Goal: Task Accomplishment & Management: Complete application form

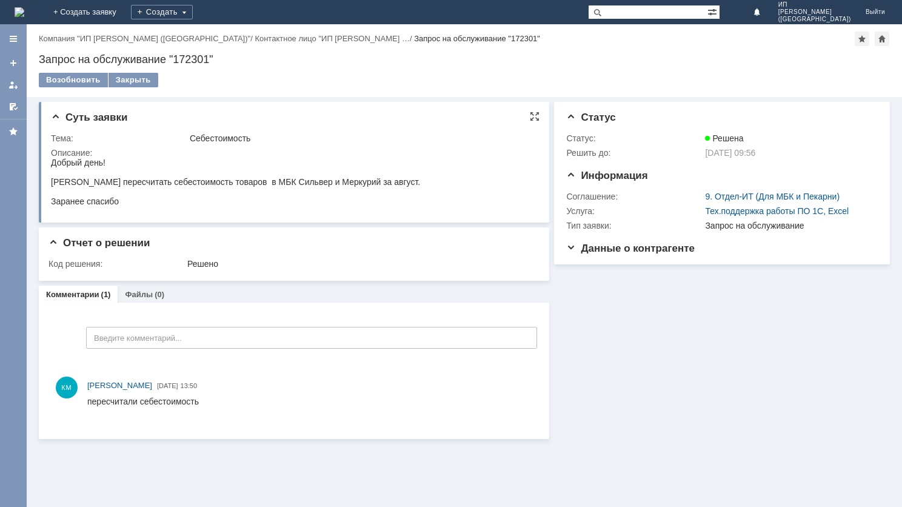
drag, startPoint x: 52, startPoint y: 162, endPoint x: 249, endPoint y: 199, distance: 199.9
click at [249, 199] on body "Добрый день! Прошу пересчитать себестоимость товаров в МБК Сильвер и Меркурий з…" at bounding box center [235, 182] width 369 height 49
copy body "Добрый день! Прошу пересчитать себестоимость товаров в МБК Сильвер и Меркурий з…"
click at [124, 13] on link "+ Создать заявку" at bounding box center [85, 12] width 78 height 24
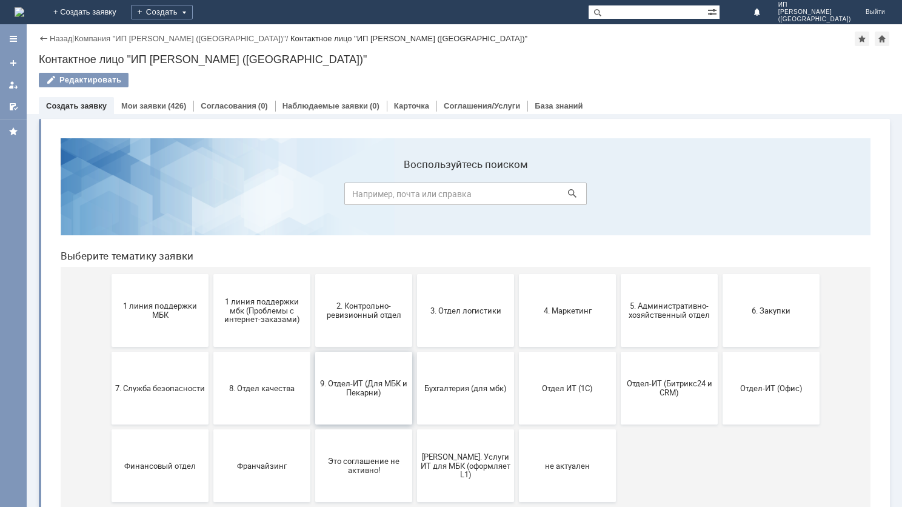
click at [364, 389] on span "9. Отдел-ИТ (Для МБК и Пекарни)" at bounding box center [364, 388] width 90 height 18
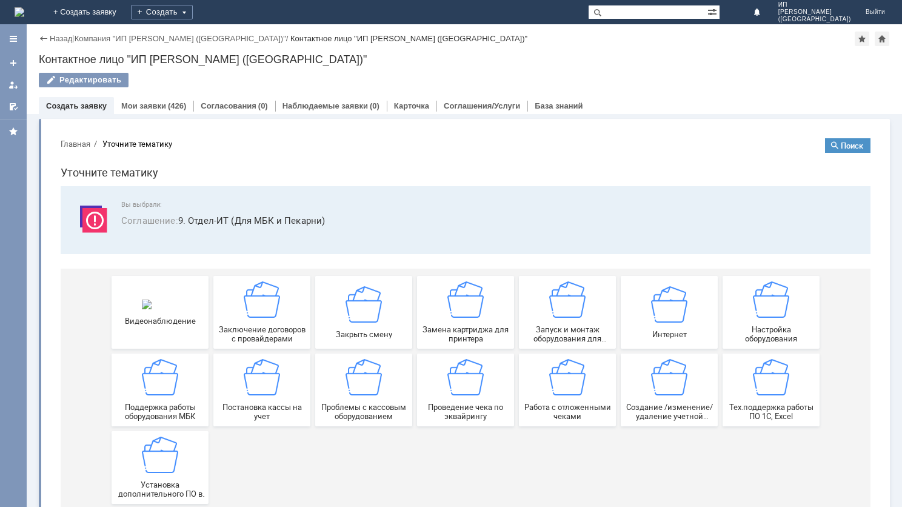
click at [767, 389] on img at bounding box center [771, 377] width 36 height 36
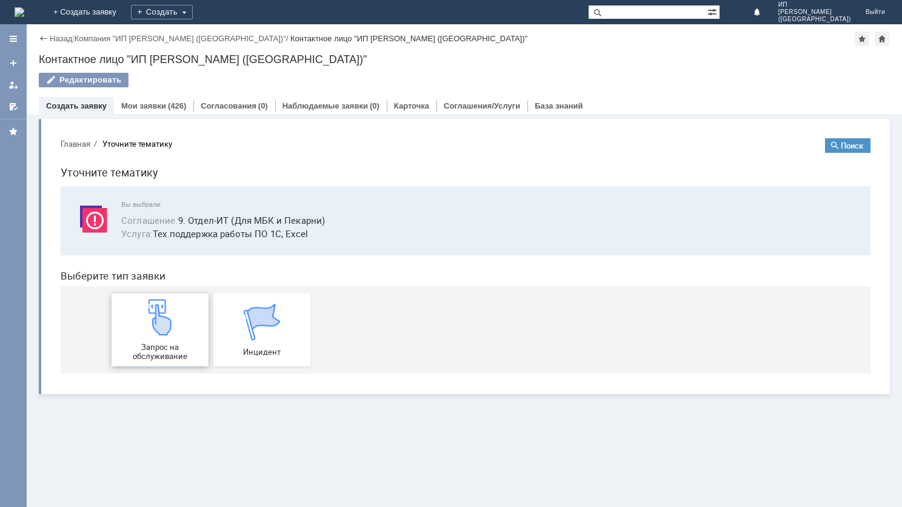
click at [154, 342] on div "Запрос на обслуживание" at bounding box center [160, 330] width 90 height 62
click at [24, 7] on img at bounding box center [20, 12] width 10 height 10
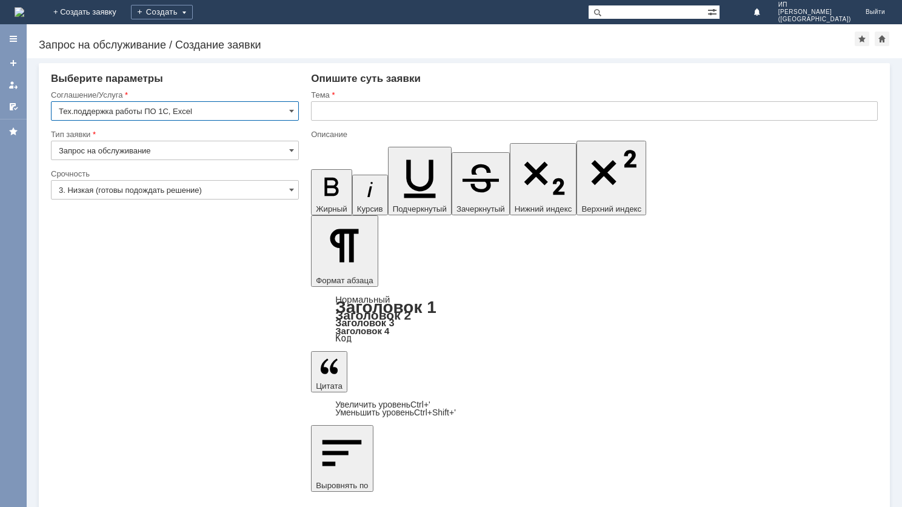
click at [281, 194] on input "3. Низкая (готовы подождать решение)" at bounding box center [175, 189] width 248 height 19
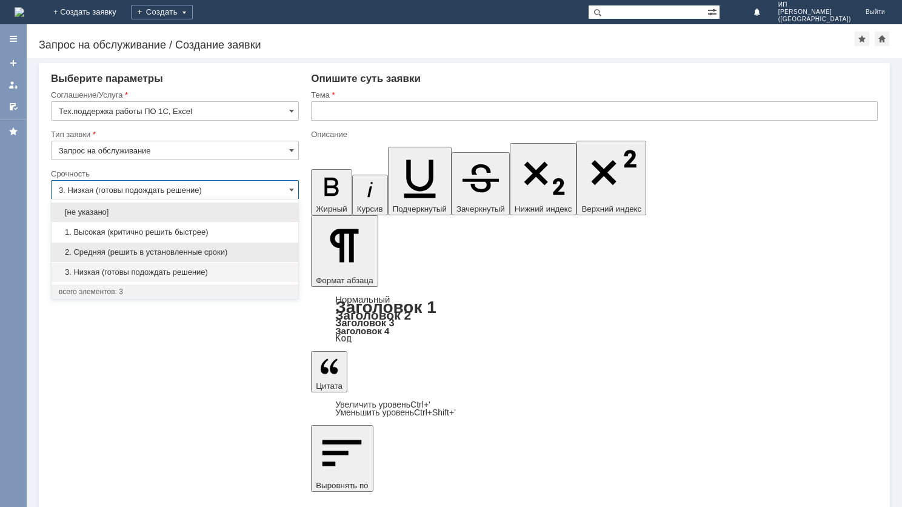
click at [206, 250] on span "2. Средняя (решить в установленные сроки)" at bounding box center [175, 252] width 232 height 10
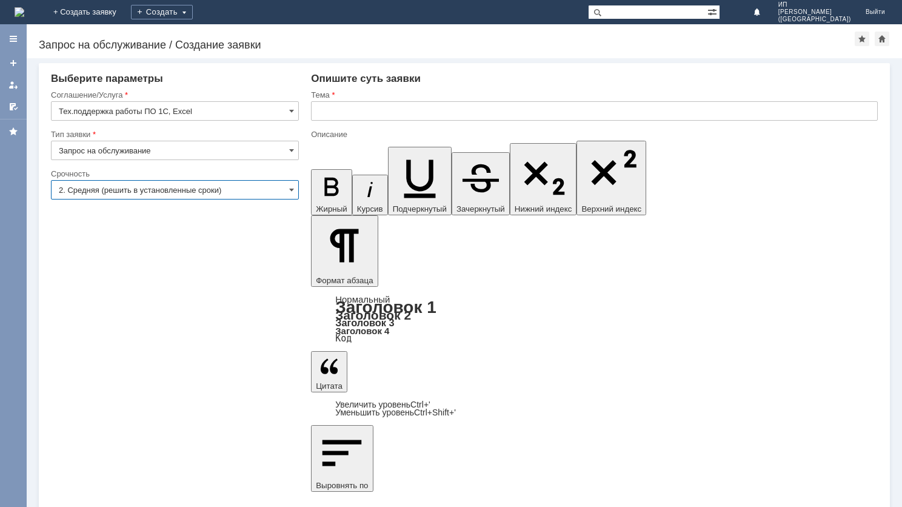
type input "2. Средняя (решить в установленные сроки)"
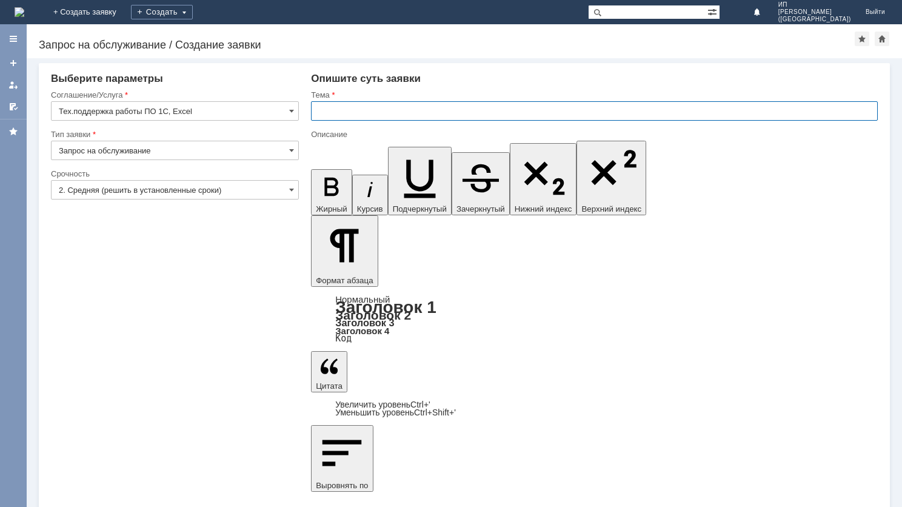
click at [347, 107] on input "text" at bounding box center [594, 110] width 567 height 19
type input "Себестоимость"
